Goal: Use online tool/utility: Use online tool/utility

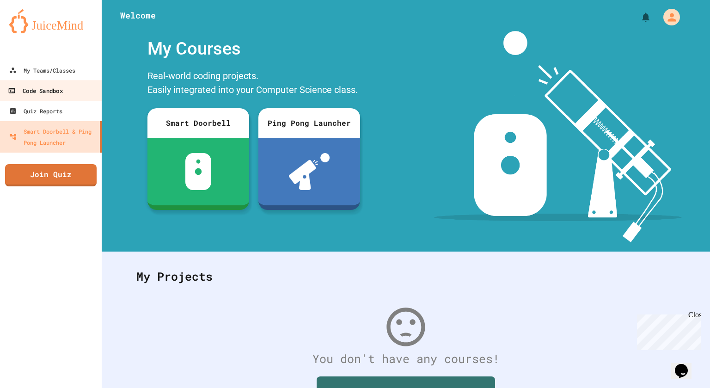
click at [62, 93] on div "Code Sandbox" at bounding box center [35, 91] width 55 height 12
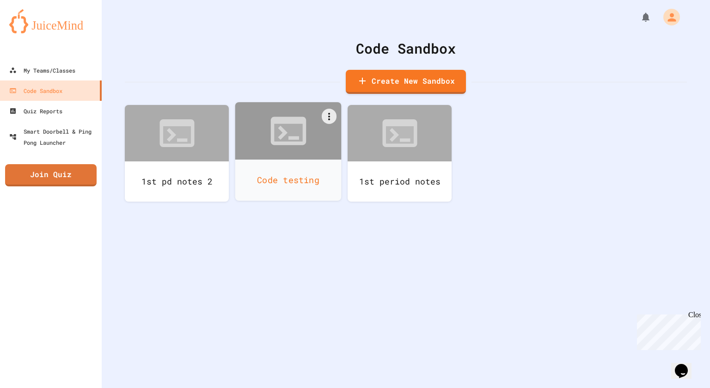
click at [285, 177] on div "Code testing" at bounding box center [288, 179] width 106 height 41
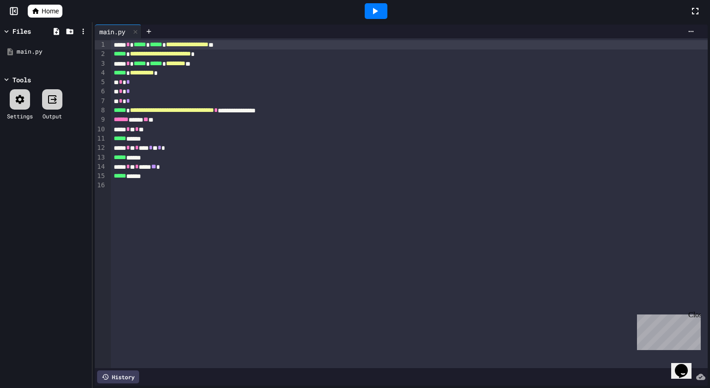
click at [162, 179] on div "***** ******" at bounding box center [409, 175] width 597 height 9
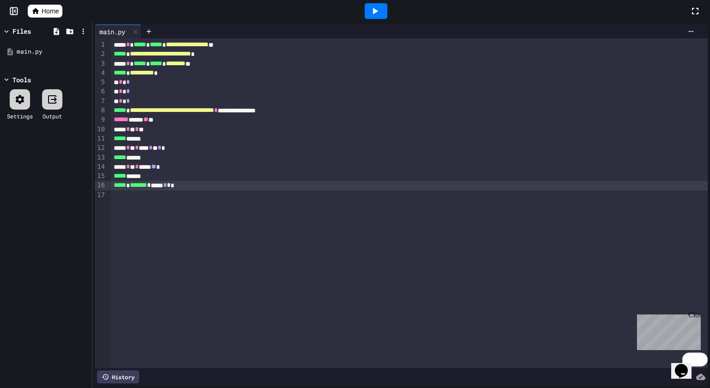
click at [379, 11] on icon at bounding box center [374, 11] width 11 height 11
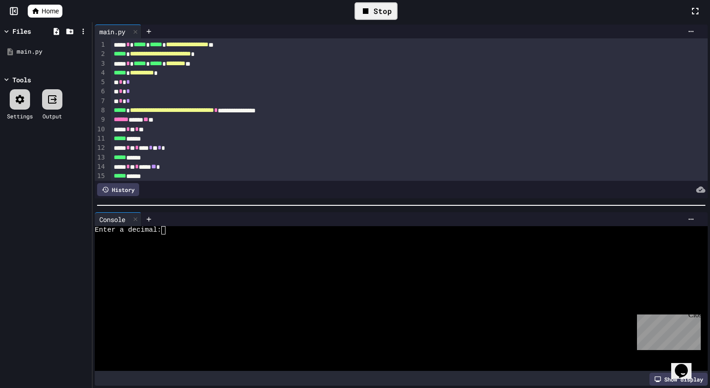
click at [163, 230] on textarea "Terminal input" at bounding box center [163, 230] width 4 height 8
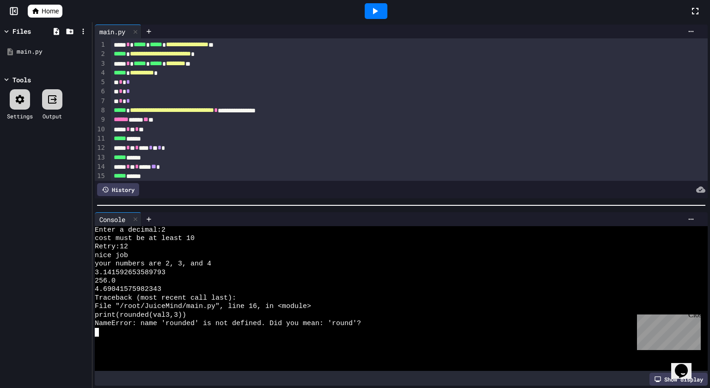
scroll to position [20, 0]
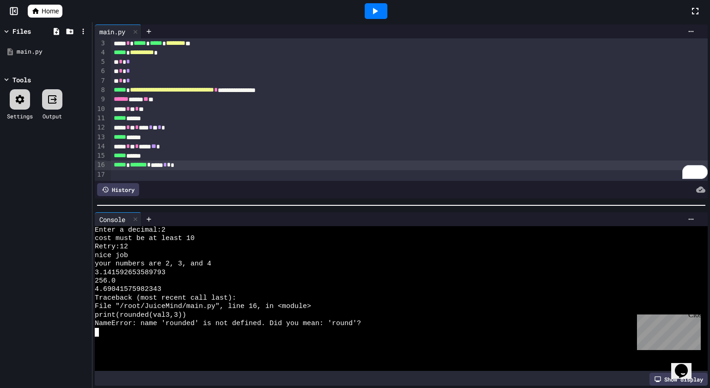
click at [151, 165] on span "*" at bounding box center [149, 164] width 4 height 6
click at [374, 11] on icon at bounding box center [375, 11] width 5 height 6
